Goal: Information Seeking & Learning: Learn about a topic

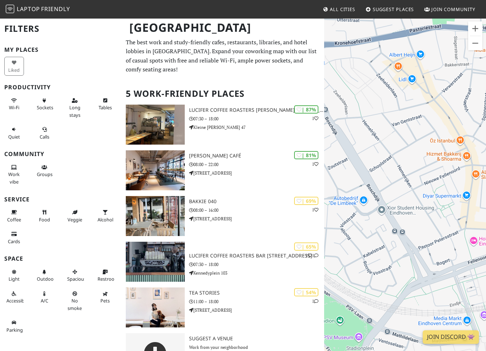
drag, startPoint x: 410, startPoint y: 183, endPoint x: 370, endPoint y: 16, distance: 171.7
click at [370, 19] on div "To navigate, press the arrow keys." at bounding box center [405, 193] width 162 height 351
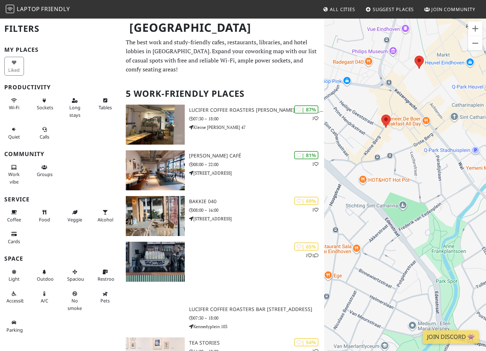
drag, startPoint x: 389, startPoint y: 113, endPoint x: 390, endPoint y: 140, distance: 26.8
click at [390, 140] on div "To navigate, press the arrow keys." at bounding box center [405, 193] width 162 height 351
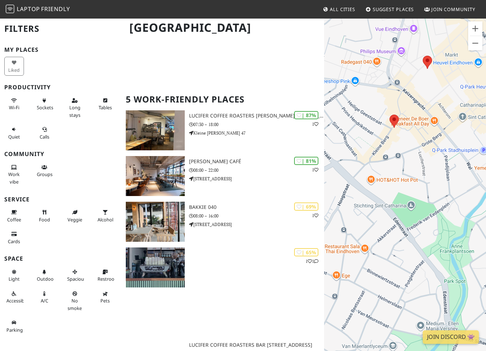
scroll to position [107, 0]
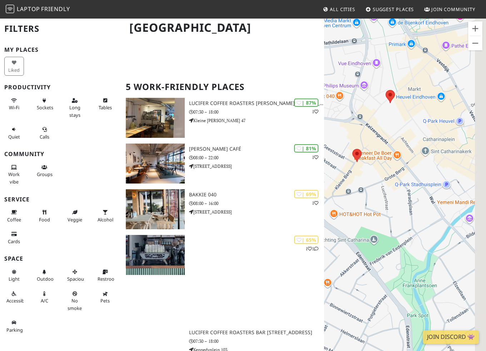
drag, startPoint x: 415, startPoint y: 95, endPoint x: 376, endPoint y: 131, distance: 53.1
click at [376, 131] on div "To navigate, press the arrow keys." at bounding box center [405, 193] width 162 height 351
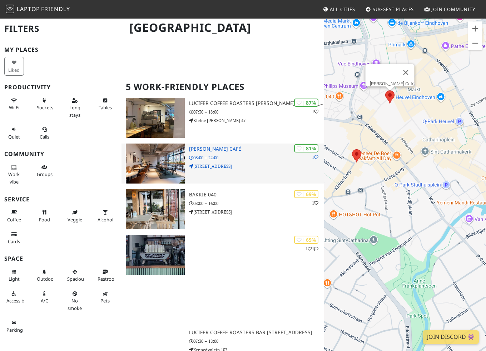
click at [207, 153] on div "| 81% 1 [PERSON_NAME] Café 08:00 – 22:00 [STREET_ADDRESS]" at bounding box center [256, 164] width 135 height 40
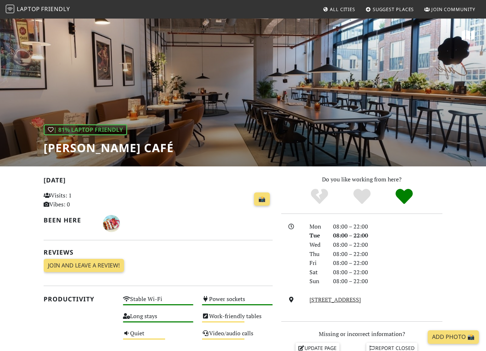
click at [401, 133] on div "| 81% Laptop Friendly Douwe Egberts Café" at bounding box center [243, 92] width 486 height 149
